Goal: Find specific page/section: Find specific page/section

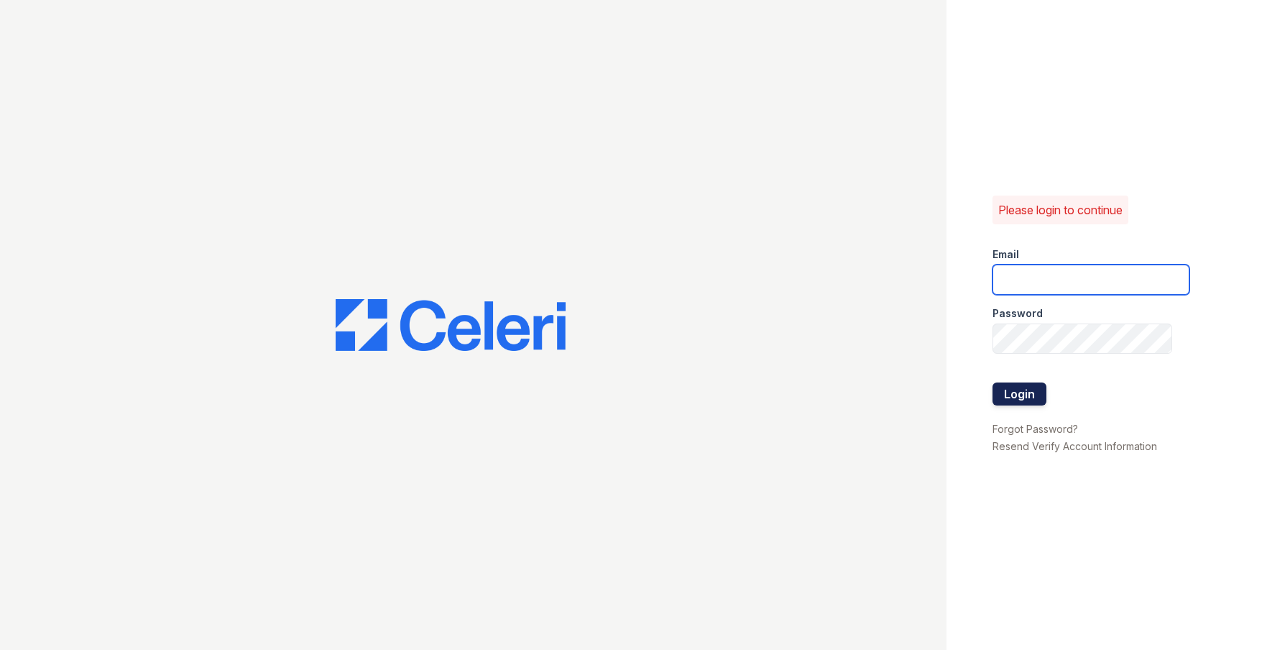
type input "Vruiz@trinity-pm.com"
click at [1029, 392] on button "Login" at bounding box center [1020, 393] width 54 height 23
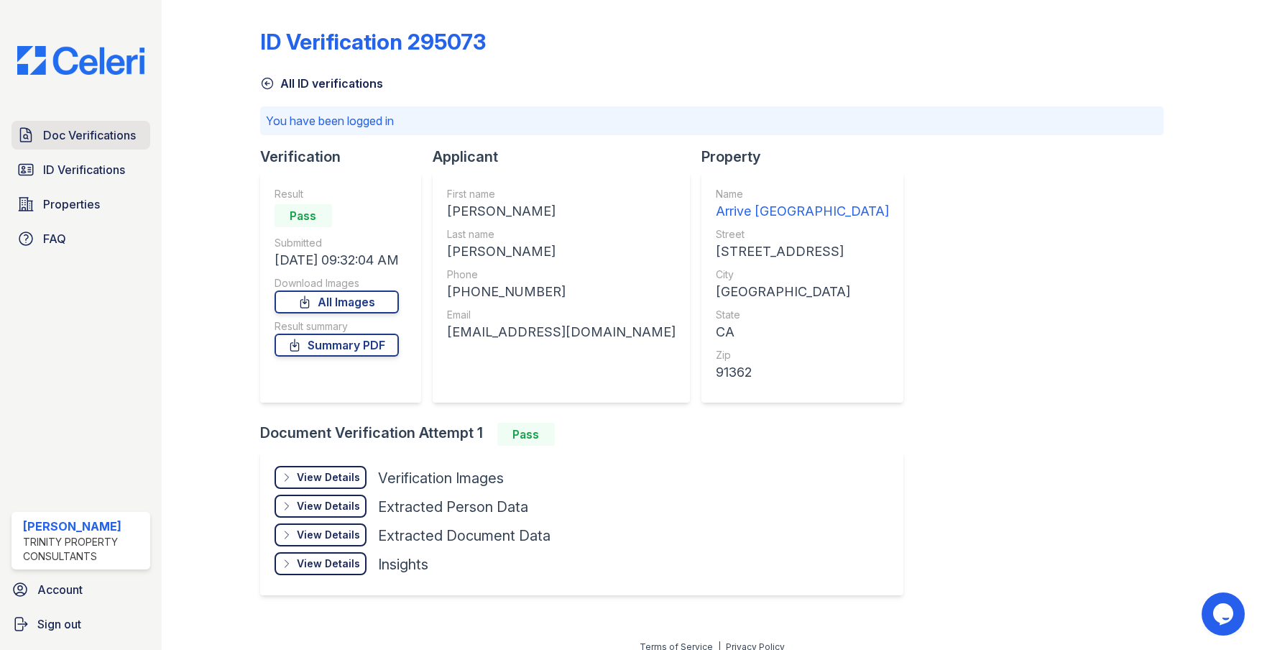
click at [103, 133] on span "Doc Verifications" at bounding box center [89, 134] width 93 height 17
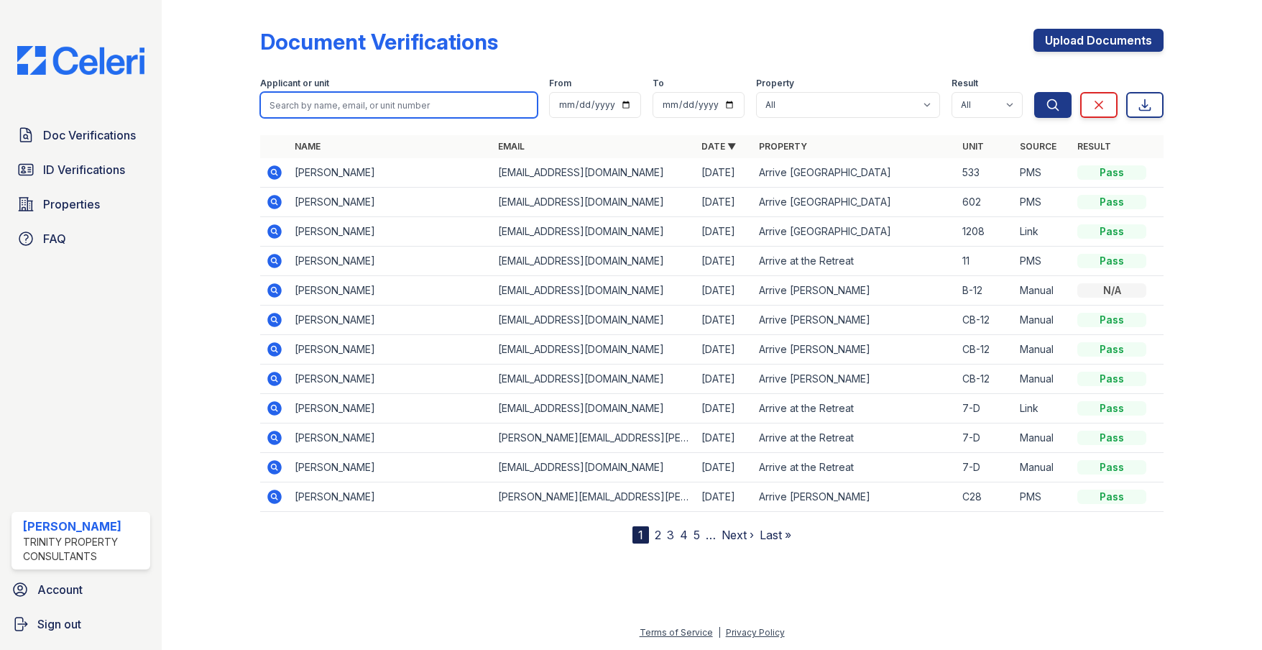
click at [323, 109] on input "search" at bounding box center [398, 105] width 277 height 26
type input "stumpf"
click at [1034, 92] on button "Search" at bounding box center [1052, 105] width 37 height 26
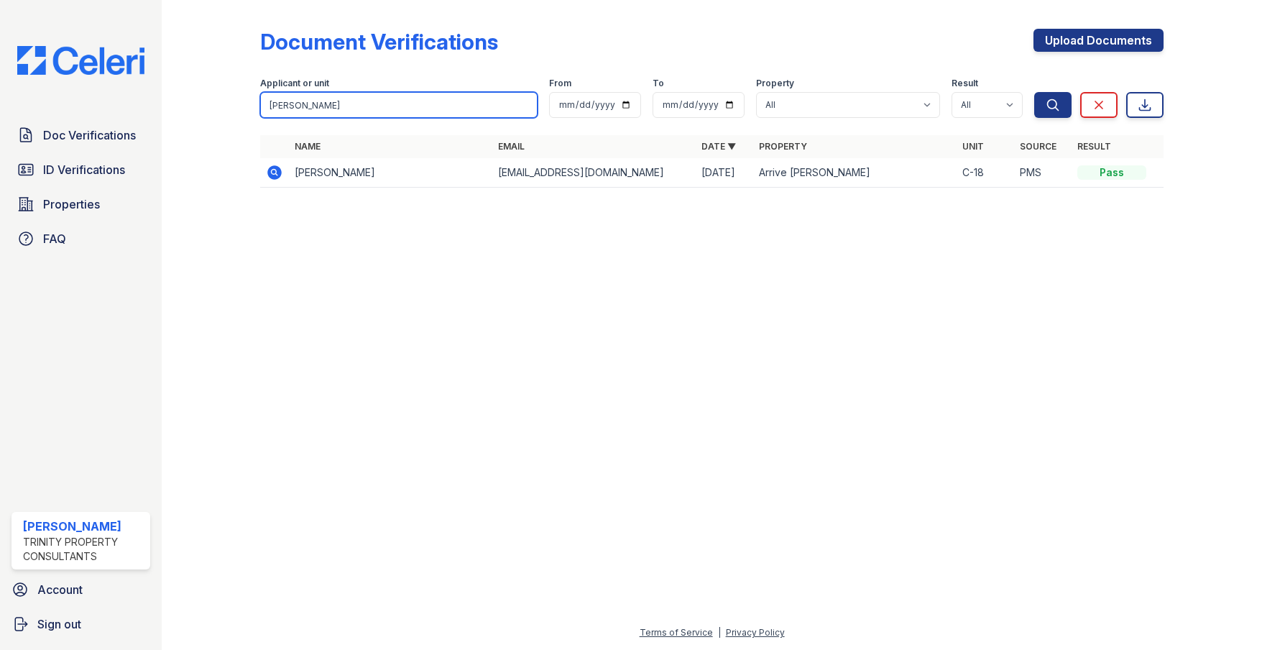
type input "stump"
click at [1034, 92] on button "Search" at bounding box center [1052, 105] width 37 height 26
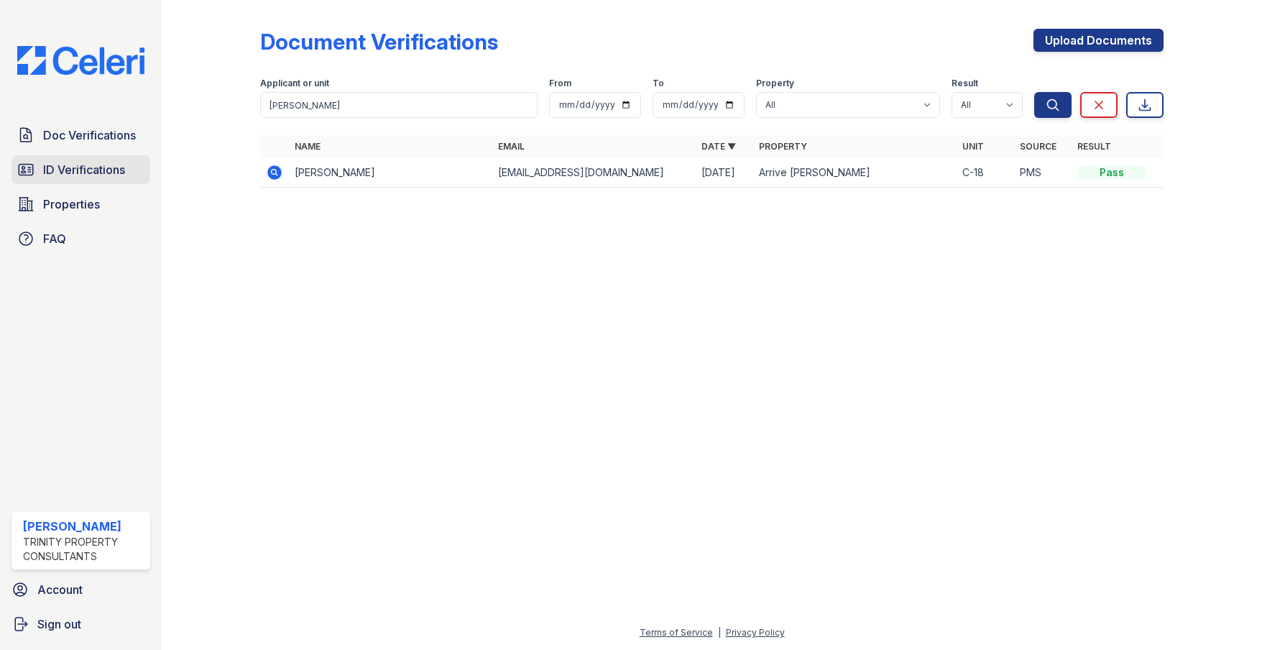
click at [85, 169] on span "ID Verifications" at bounding box center [84, 169] width 82 height 17
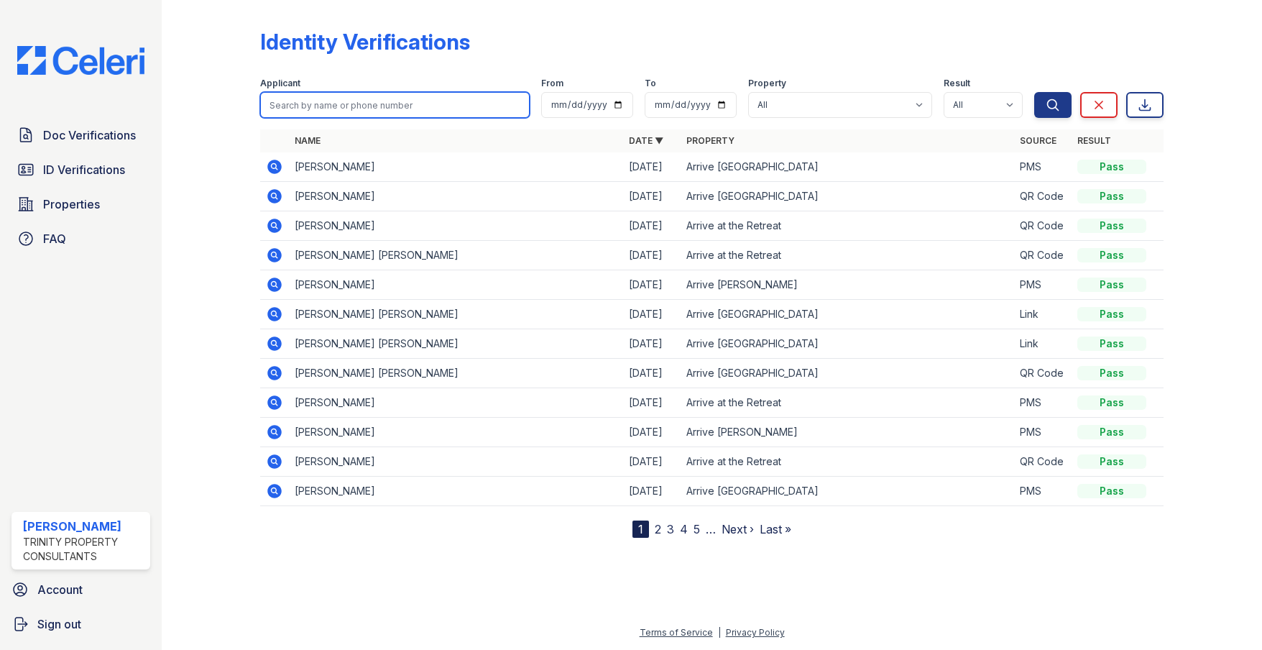
click at [335, 107] on input "search" at bounding box center [395, 105] width 270 height 26
type input "stumpf"
click at [1034, 92] on button "Search" at bounding box center [1052, 105] width 37 height 26
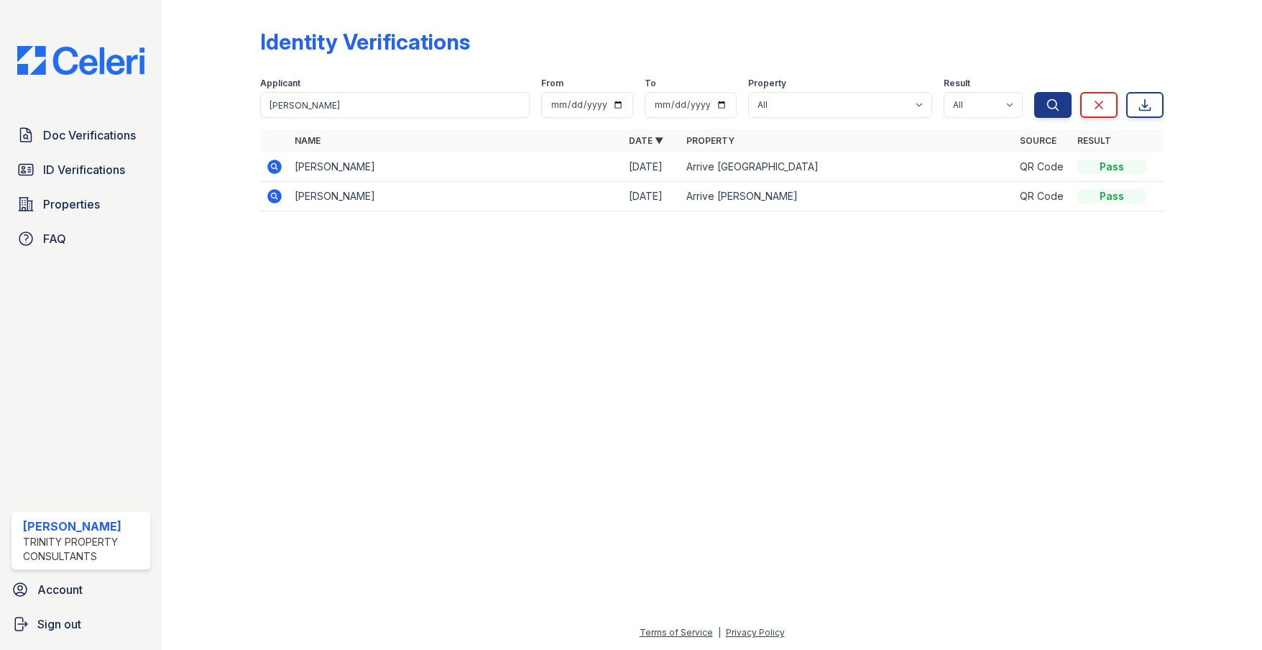
click at [275, 194] on icon at bounding box center [274, 195] width 4 height 4
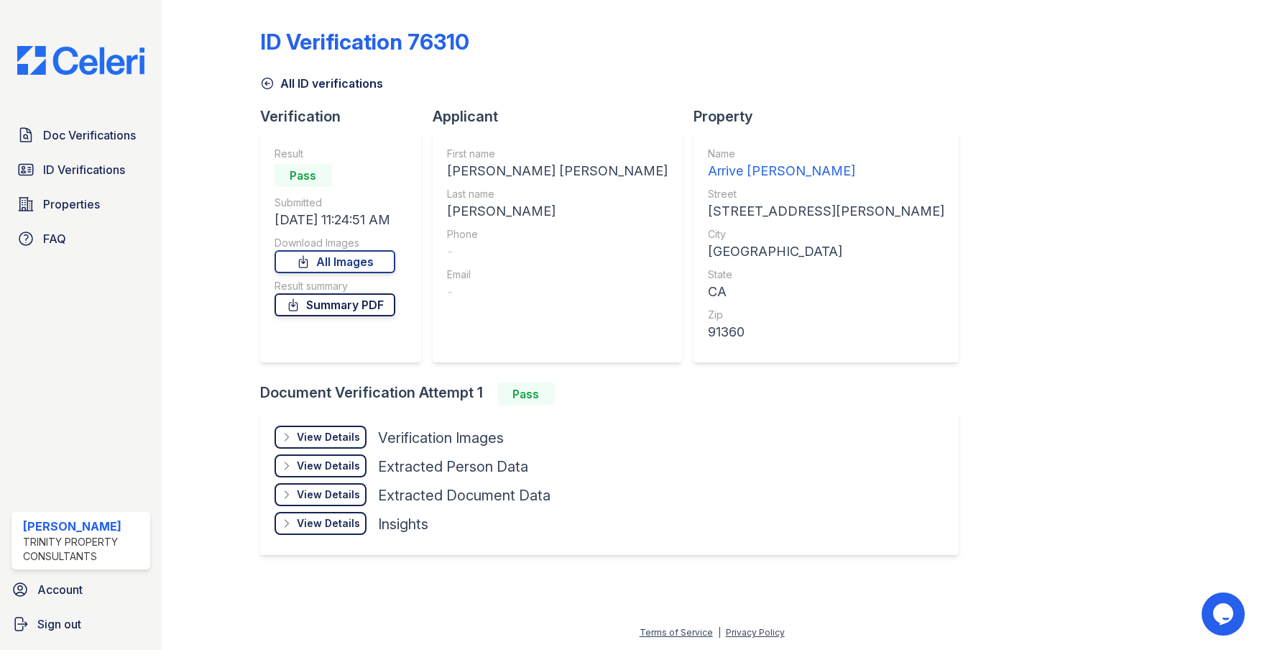
click at [334, 308] on link "Summary PDF" at bounding box center [335, 304] width 121 height 23
